Goal: Task Accomplishment & Management: Use online tool/utility

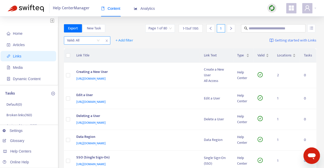
click at [96, 38] on input "search" at bounding box center [83, 41] width 33 height 8
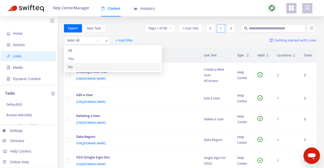
click at [90, 66] on div "No" at bounding box center [113, 67] width 90 height 6
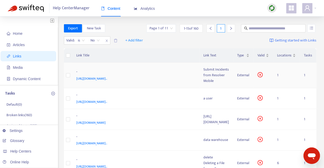
click at [114, 69] on div "-" at bounding box center [134, 72] width 117 height 7
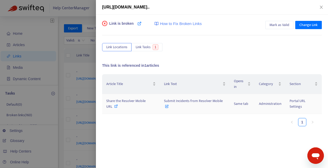
click at [116, 105] on icon at bounding box center [116, 106] width 4 height 4
click at [306, 24] on span "Change Link" at bounding box center [308, 25] width 18 height 6
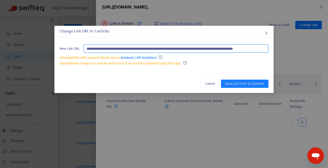
click at [216, 47] on input "**********" at bounding box center [175, 49] width 185 height 8
paste input "text"
type input "**********"
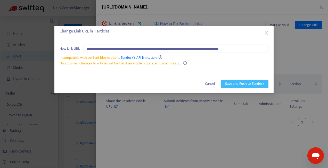
click at [246, 83] on span "Save and Push to Zendesk" at bounding box center [244, 84] width 39 height 6
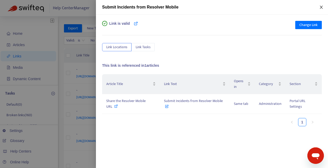
click at [321, 7] on icon "close" at bounding box center [321, 7] width 4 height 4
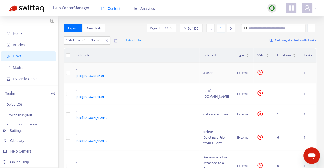
click at [128, 67] on div "-" at bounding box center [134, 70] width 117 height 7
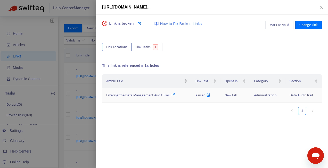
click at [174, 96] on icon at bounding box center [173, 95] width 4 height 4
click at [302, 25] on span "Change Link" at bounding box center [308, 25] width 18 height 6
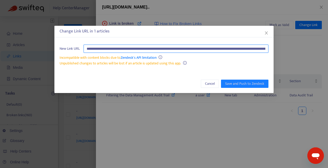
click at [217, 46] on input "**********" at bounding box center [175, 49] width 185 height 8
paste input "text"
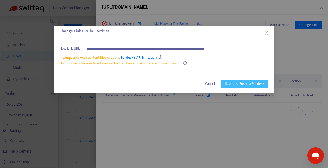
type input "**********"
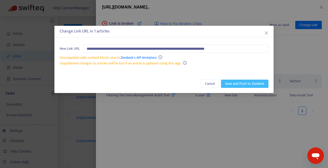
click at [249, 84] on span "Save and Push to Zendesk" at bounding box center [244, 84] width 39 height 6
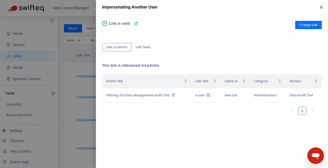
click at [322, 7] on icon "close" at bounding box center [321, 7] width 4 height 4
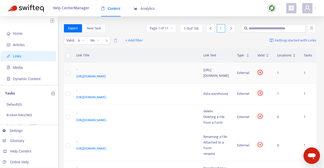
click at [143, 75] on div "[URL][DOMAIN_NAME]" at bounding box center [134, 76] width 117 height 6
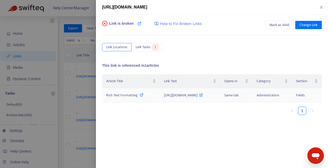
click at [141, 94] on icon at bounding box center [142, 95] width 4 height 4
click at [144, 48] on span "Link Tasks" at bounding box center [142, 47] width 15 height 6
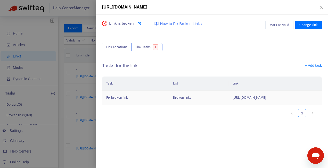
click at [140, 98] on td "Fix broken link" at bounding box center [135, 98] width 67 height 14
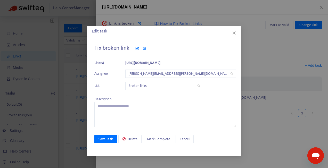
click at [156, 140] on span "Mark Complete" at bounding box center [158, 139] width 23 height 6
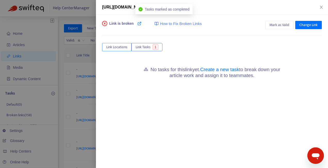
click at [116, 47] on span "Link Locations" at bounding box center [116, 47] width 21 height 6
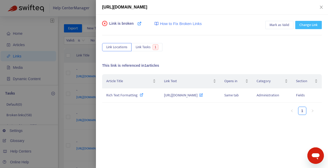
click at [303, 24] on span "Change Link" at bounding box center [308, 25] width 18 height 6
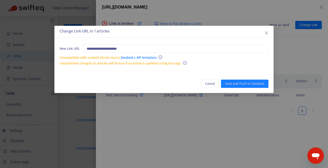
click at [248, 45] on div "**********" at bounding box center [164, 84] width 328 height 168
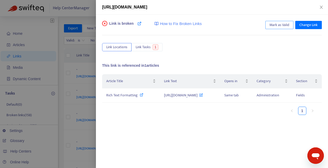
click at [272, 24] on span "Mark as Valid" at bounding box center [279, 25] width 20 height 6
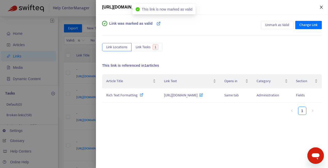
click at [318, 7] on button "Close" at bounding box center [320, 7] width 7 height 5
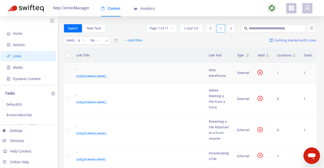
click at [120, 69] on div "-" at bounding box center [137, 70] width 122 height 7
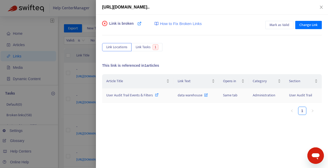
click at [157, 95] on icon at bounding box center [157, 95] width 4 height 4
click at [146, 49] on span "Link Tasks" at bounding box center [142, 47] width 15 height 6
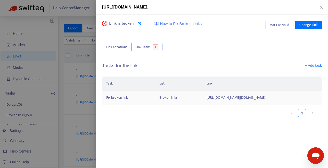
click at [202, 105] on td "[URL][DOMAIN_NAME][DOMAIN_NAME]" at bounding box center [261, 98] width 119 height 14
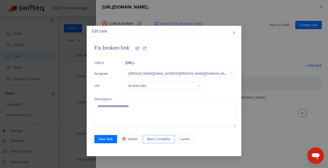
click at [159, 136] on span "Mark Complete" at bounding box center [158, 139] width 23 height 6
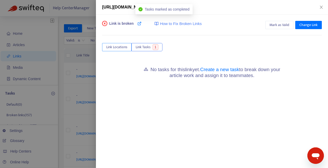
click at [117, 47] on span "Link Locations" at bounding box center [116, 47] width 21 height 6
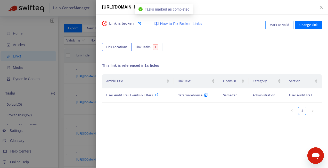
click at [273, 25] on span "Mark as Valid" at bounding box center [279, 25] width 20 height 6
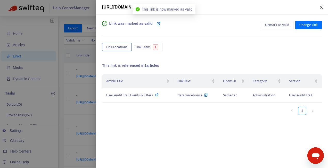
click at [319, 8] on icon "close" at bounding box center [321, 7] width 4 height 4
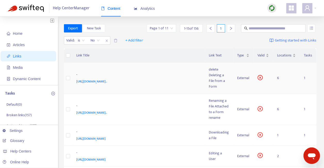
click at [130, 72] on div "-" at bounding box center [137, 75] width 122 height 7
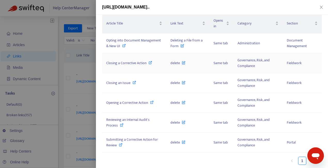
scroll to position [35, 0]
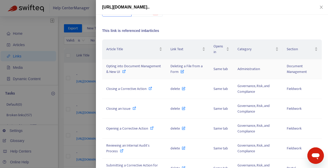
click at [126, 71] on icon at bounding box center [124, 72] width 4 height 4
click at [150, 88] on icon at bounding box center [150, 89] width 4 height 4
click at [134, 107] on icon at bounding box center [134, 108] width 4 height 4
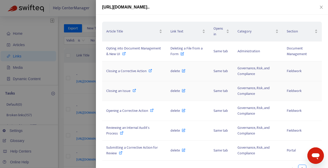
scroll to position [61, 0]
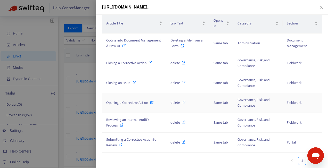
click at [154, 102] on icon at bounding box center [152, 102] width 4 height 4
click at [121, 124] on icon at bounding box center [122, 125] width 4 height 4
click at [121, 143] on icon at bounding box center [121, 145] width 4 height 4
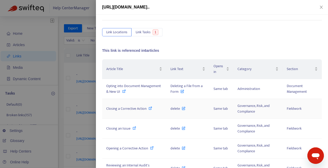
scroll to position [0, 0]
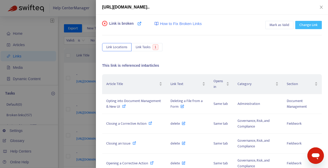
click at [305, 26] on span "Change Link" at bounding box center [308, 25] width 18 height 6
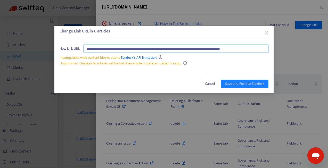
click at [198, 50] on input "**********" at bounding box center [175, 49] width 185 height 8
paste input "text"
type input "**********"
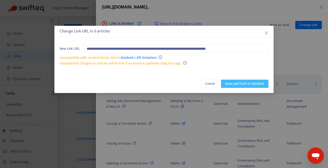
click at [238, 83] on span "Save and Push to Zendesk" at bounding box center [244, 84] width 39 height 6
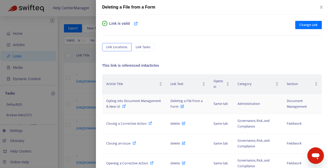
click at [126, 106] on icon at bounding box center [124, 106] width 4 height 4
click at [149, 123] on icon at bounding box center [150, 123] width 4 height 4
click at [320, 8] on icon "close" at bounding box center [321, 7] width 4 height 4
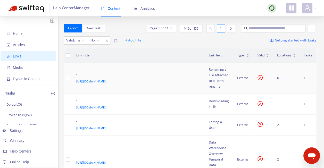
click at [129, 90] on td "- [URL][DOMAIN_NAME].." at bounding box center [138, 78] width 133 height 31
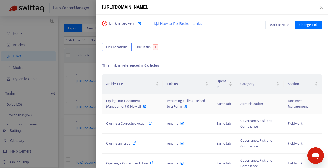
click at [143, 105] on icon at bounding box center [145, 106] width 4 height 4
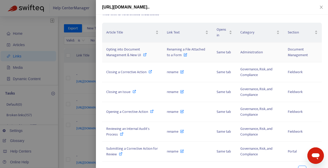
scroll to position [61, 0]
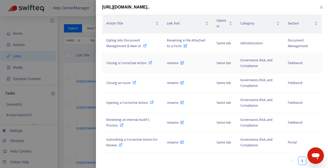
click at [150, 63] on icon at bounding box center [150, 63] width 4 height 4
click at [135, 82] on icon at bounding box center [134, 83] width 4 height 4
click at [151, 102] on icon at bounding box center [152, 102] width 4 height 4
click at [126, 118] on span "Reviewing an Internal Audit's Process" at bounding box center [127, 123] width 43 height 12
click at [130, 143] on div "Submitting a Corrective Action for Review" at bounding box center [132, 142] width 52 height 11
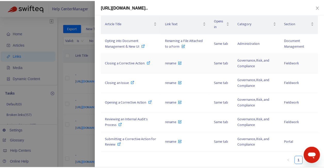
scroll to position [0, 0]
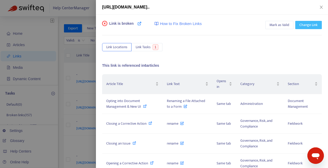
click at [300, 25] on span "Change Link" at bounding box center [308, 25] width 18 height 6
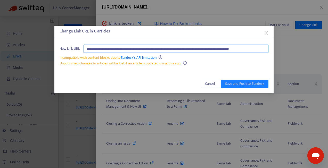
click at [233, 48] on input "**********" at bounding box center [175, 49] width 185 height 8
paste input "text"
type input "**********"
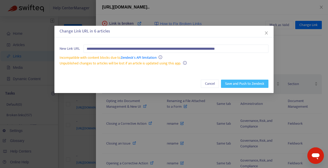
click at [244, 82] on span "Save and Push to Zendesk" at bounding box center [244, 84] width 39 height 6
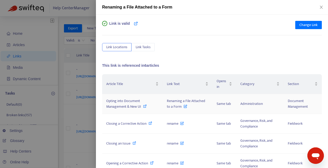
click at [144, 105] on icon at bounding box center [145, 106] width 4 height 4
click at [321, 7] on icon "close" at bounding box center [320, 7] width 3 height 3
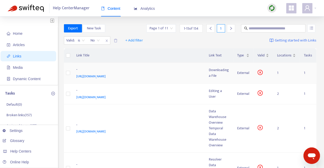
click at [146, 69] on div "-" at bounding box center [137, 70] width 122 height 7
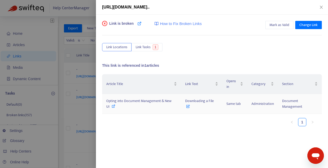
click at [113, 106] on icon at bounding box center [114, 106] width 4 height 4
click at [139, 46] on span "Link Tasks" at bounding box center [142, 47] width 15 height 6
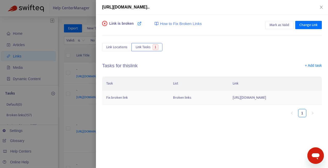
click at [169, 97] on td "Broken links" at bounding box center [198, 98] width 59 height 14
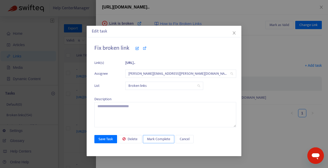
click at [151, 137] on span "Mark Complete" at bounding box center [158, 139] width 23 height 6
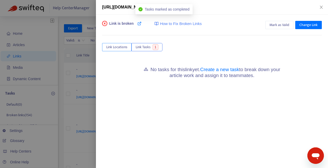
click at [114, 46] on span "Link Locations" at bounding box center [116, 47] width 21 height 6
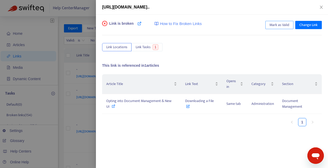
click at [277, 22] on span "Mark as Valid" at bounding box center [279, 25] width 20 height 6
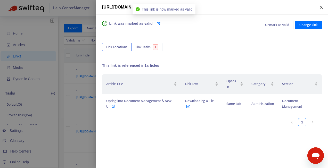
click at [320, 7] on icon "close" at bounding box center [321, 7] width 4 height 4
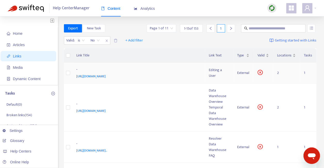
click at [136, 81] on td "- [URL][DOMAIN_NAME]" at bounding box center [138, 73] width 133 height 21
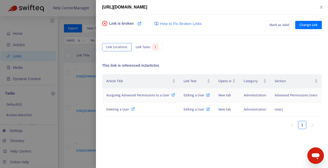
click at [171, 97] on icon at bounding box center [173, 95] width 4 height 4
click at [307, 25] on span "Change Link" at bounding box center [308, 25] width 18 height 6
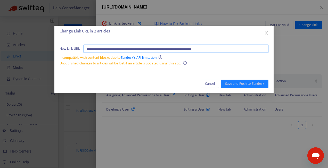
click at [243, 47] on input "**********" at bounding box center [175, 49] width 185 height 8
paste input "text"
type input "**********"
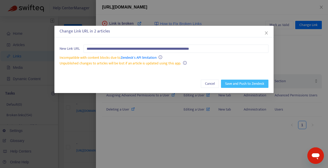
click at [245, 83] on span "Save and Push to Zendesk" at bounding box center [244, 84] width 39 height 6
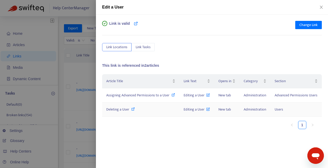
click at [133, 111] on icon at bounding box center [133, 109] width 4 height 4
click at [322, 8] on icon "close" at bounding box center [321, 7] width 4 height 4
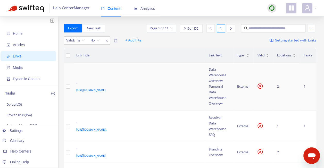
click at [125, 96] on td "- [URL][DOMAIN_NAME]" at bounding box center [138, 87] width 133 height 48
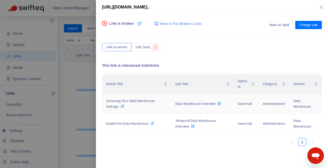
click at [122, 106] on icon at bounding box center [123, 106] width 4 height 4
click at [150, 121] on icon at bounding box center [152, 123] width 4 height 4
click at [305, 24] on span "Change Link" at bounding box center [308, 25] width 18 height 6
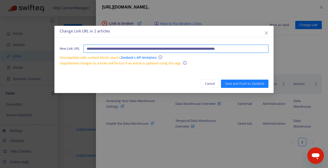
click at [246, 48] on input "**********" at bounding box center [175, 49] width 185 height 8
paste input "text"
type input "**********"
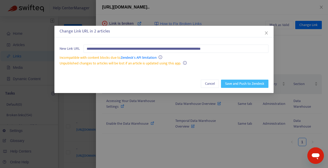
click at [239, 84] on span "Save and Push to Zendesk" at bounding box center [244, 84] width 39 height 6
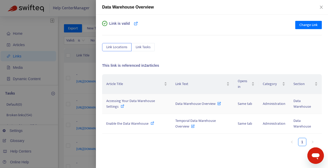
click at [122, 106] on icon at bounding box center [123, 106] width 4 height 4
click at [320, 7] on icon "close" at bounding box center [321, 7] width 4 height 4
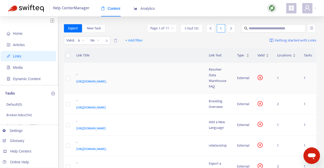
click at [129, 84] on div "[URL][DOMAIN_NAME].." at bounding box center [137, 82] width 122 height 6
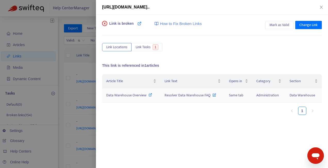
click at [135, 93] on span "Data Warehouse Overview" at bounding box center [126, 95] width 40 height 6
click at [148, 47] on span "Link Tasks" at bounding box center [142, 47] width 15 height 6
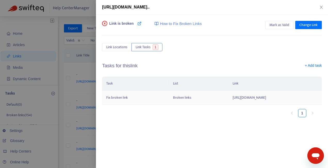
click at [228, 101] on td "[URL][DOMAIN_NAME]" at bounding box center [274, 98] width 93 height 14
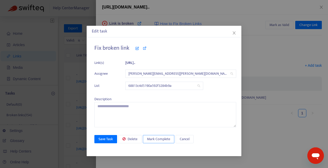
click at [165, 138] on span "Mark Complete" at bounding box center [158, 139] width 23 height 6
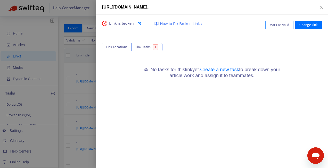
click at [275, 25] on span "Mark as Valid" at bounding box center [279, 25] width 20 height 6
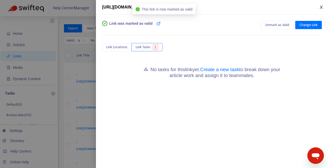
click at [321, 8] on icon "close" at bounding box center [321, 7] width 4 height 4
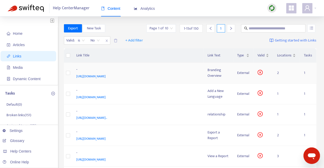
click at [176, 75] on div "[URL][DOMAIN_NAME]" at bounding box center [136, 76] width 121 height 6
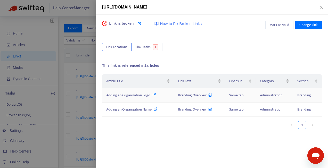
click at [153, 93] on icon at bounding box center [154, 95] width 4 height 4
click at [155, 108] on icon at bounding box center [156, 109] width 4 height 4
click at [309, 27] on span "Change Link" at bounding box center [308, 25] width 18 height 6
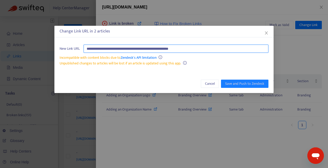
paste input "**********"
click at [136, 48] on input "**********" at bounding box center [175, 49] width 185 height 8
type input "**********"
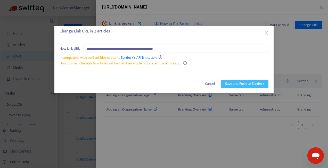
click at [251, 82] on span "Save and Push to Zendesk" at bounding box center [244, 84] width 39 height 6
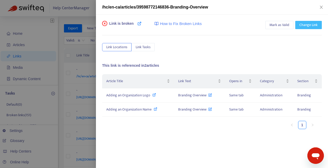
click at [308, 25] on span "Change Link" at bounding box center [308, 25] width 18 height 6
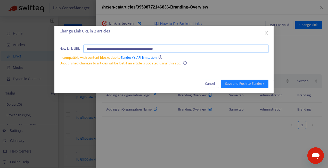
click at [189, 48] on input "**********" at bounding box center [175, 49] width 185 height 8
paste input "**********"
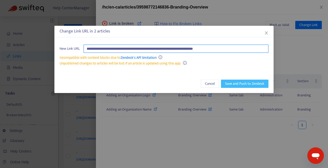
type input "**********"
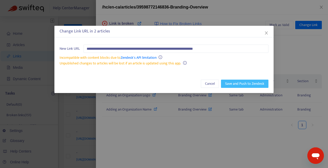
click at [249, 82] on span "Save and Push to Zendesk" at bounding box center [244, 84] width 39 height 6
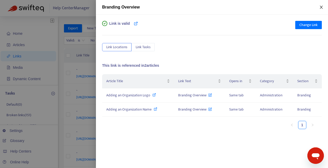
click at [322, 8] on icon "close" at bounding box center [320, 7] width 3 height 3
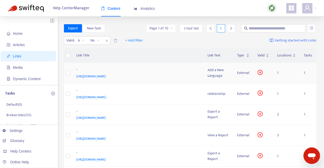
click at [187, 73] on div "[URL][DOMAIN_NAME]" at bounding box center [136, 76] width 121 height 6
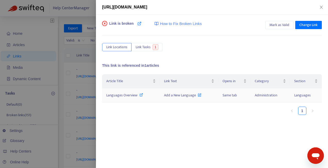
click at [124, 95] on span "Languages Overview" at bounding box center [121, 95] width 31 height 6
click at [150, 97] on div "Languages Overview" at bounding box center [130, 95] width 49 height 6
click at [141, 48] on span "Link Tasks" at bounding box center [142, 47] width 15 height 6
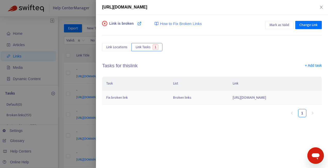
click at [169, 100] on td "Broken links" at bounding box center [198, 98] width 59 height 14
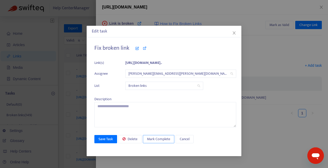
click at [158, 138] on span "Mark Complete" at bounding box center [158, 139] width 23 height 6
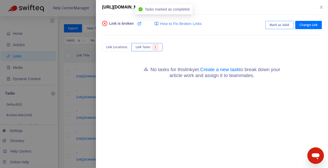
click at [276, 23] on span "Mark as Valid" at bounding box center [279, 25] width 20 height 6
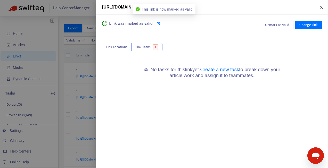
click at [319, 8] on icon "close" at bounding box center [321, 7] width 4 height 4
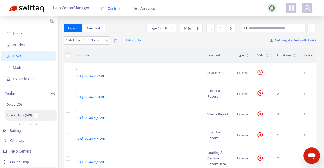
click at [25, 114] on p "Broken links ( 149 )" at bounding box center [19, 115] width 26 height 5
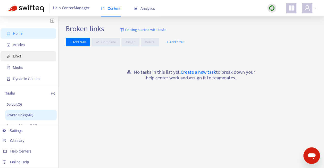
click at [32, 54] on span "Links" at bounding box center [29, 56] width 45 height 10
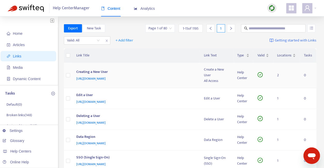
click at [175, 71] on div "Creating a New User" at bounding box center [134, 72] width 117 height 7
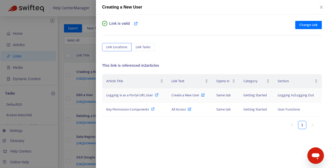
click at [156, 96] on icon at bounding box center [157, 95] width 4 height 4
click at [152, 108] on icon at bounding box center [153, 109] width 4 height 4
click at [321, 7] on icon "close" at bounding box center [320, 7] width 3 height 3
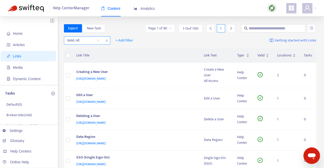
click at [88, 39] on input "search" at bounding box center [83, 41] width 33 height 8
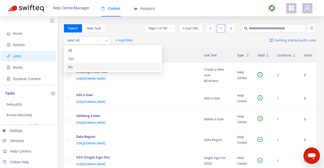
click at [89, 68] on div "No" at bounding box center [113, 67] width 90 height 6
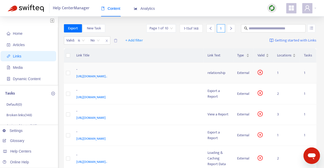
click at [135, 69] on div "-" at bounding box center [136, 70] width 121 height 7
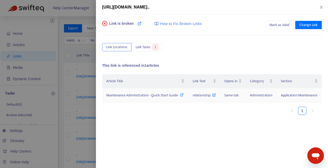
click at [180, 97] on icon at bounding box center [182, 95] width 4 height 4
click at [306, 26] on span "Change Link" at bounding box center [308, 25] width 18 height 6
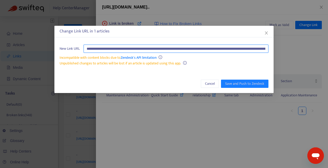
click at [194, 47] on input "**********" at bounding box center [175, 49] width 185 height 8
paste input "text"
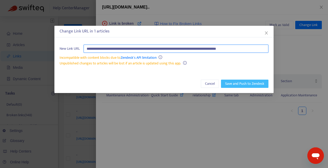
type input "**********"
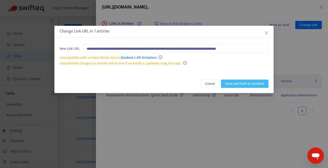
click at [256, 84] on span "Save and Push to Zendesk" at bounding box center [244, 84] width 39 height 6
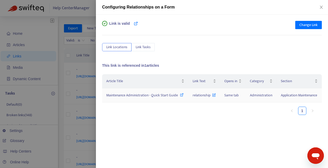
click at [180, 97] on icon at bounding box center [182, 95] width 4 height 4
click at [323, 7] on icon "close" at bounding box center [321, 7] width 4 height 4
